Goal: Task Accomplishment & Management: Manage account settings

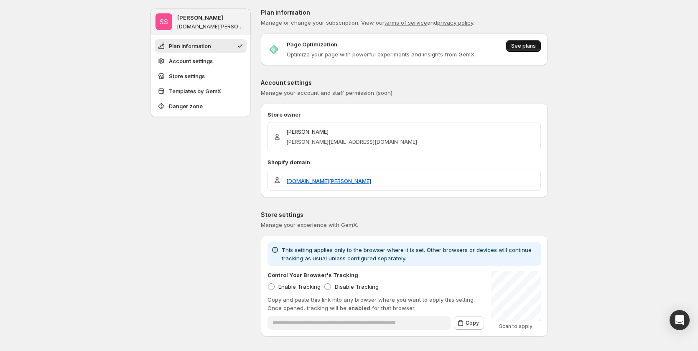
click at [519, 45] on span "See plans" at bounding box center [523, 46] width 25 height 7
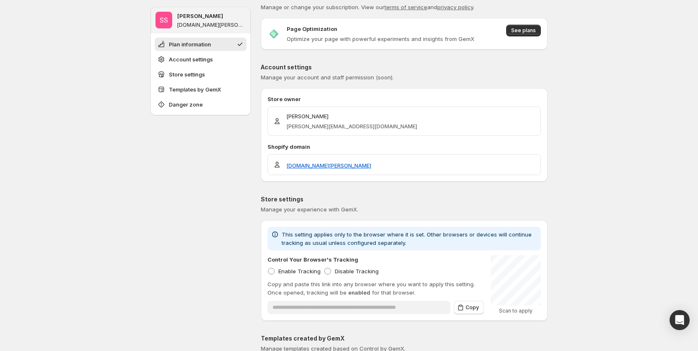
scroll to position [42, 0]
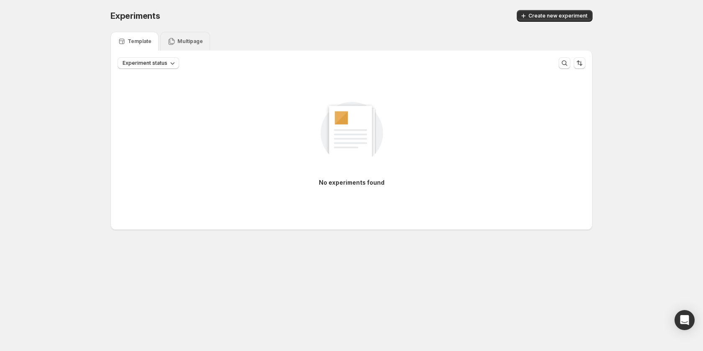
click at [179, 43] on p "Multipage" at bounding box center [190, 41] width 26 height 7
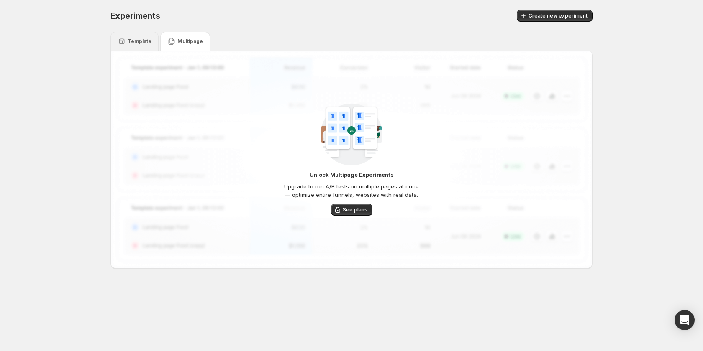
click at [133, 39] on p "Template" at bounding box center [140, 41] width 24 height 7
